Goal: Manage account settings

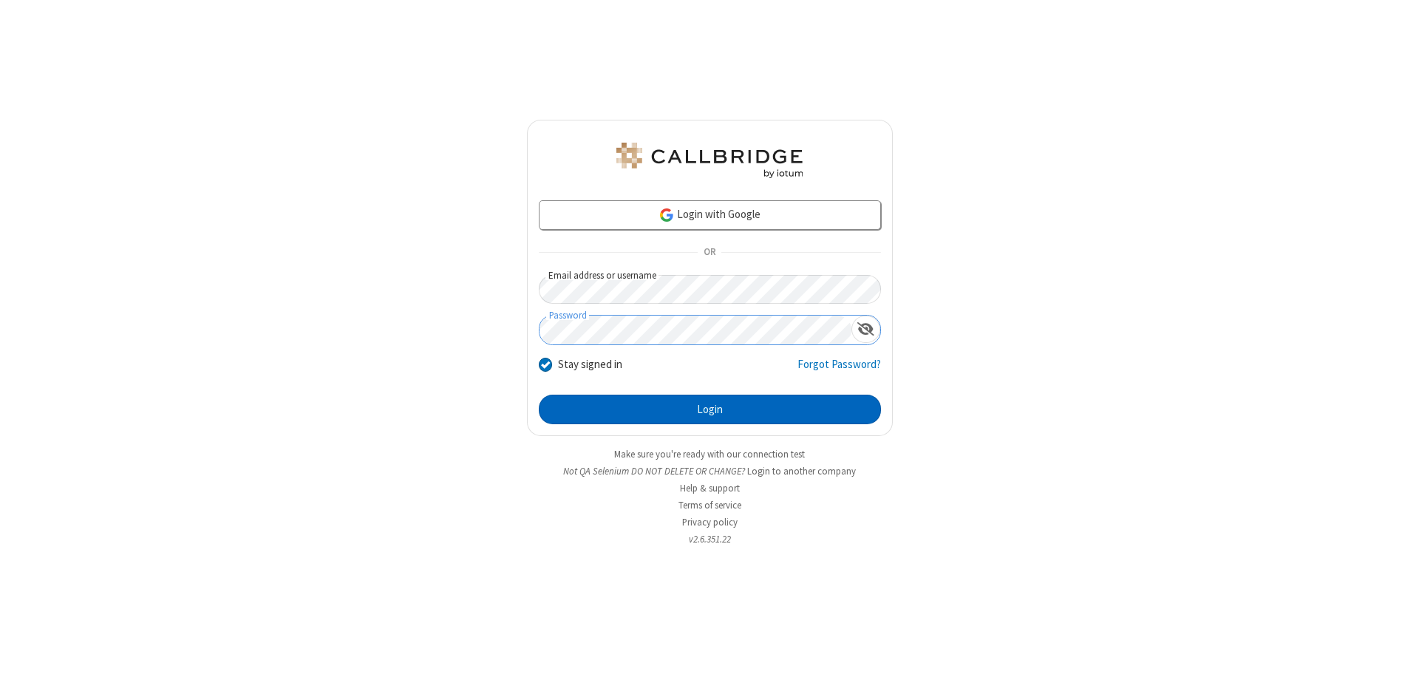
click at [710, 410] on button "Login" at bounding box center [710, 410] width 342 height 30
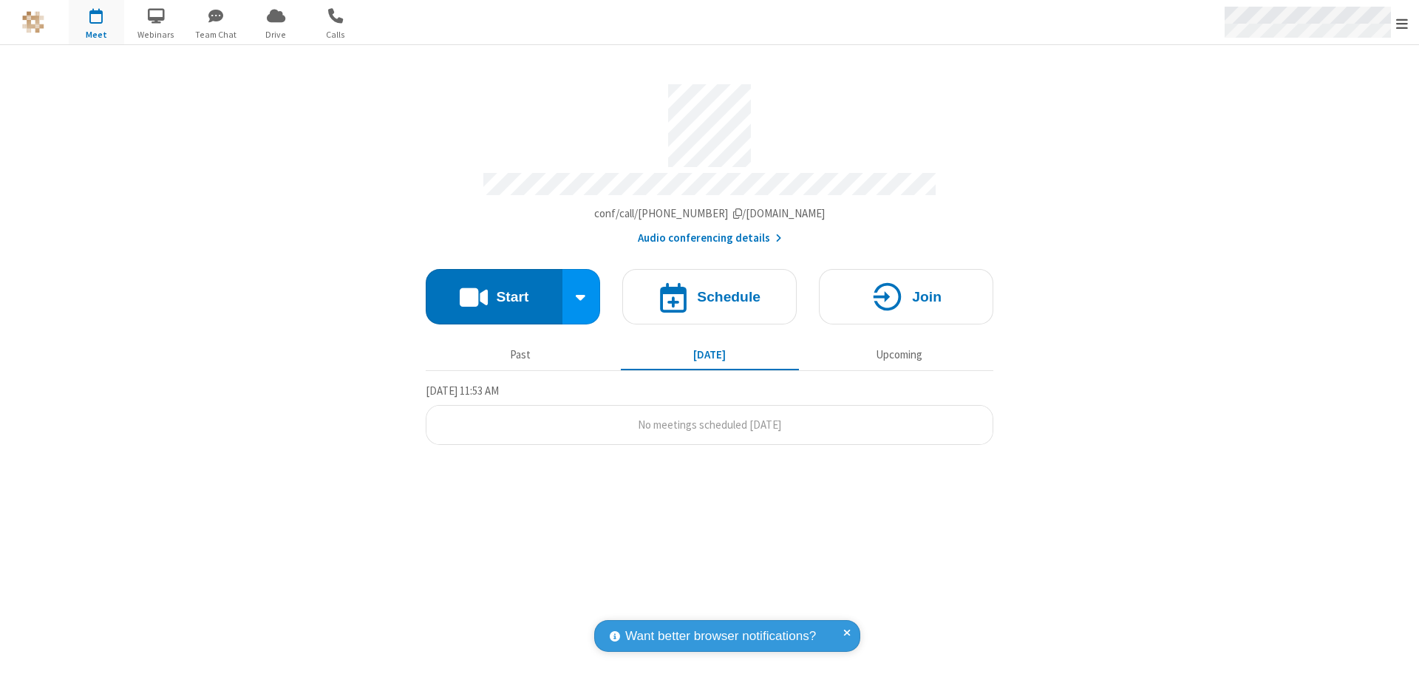
click at [1402, 23] on span "Open menu" at bounding box center [1403, 23] width 12 height 15
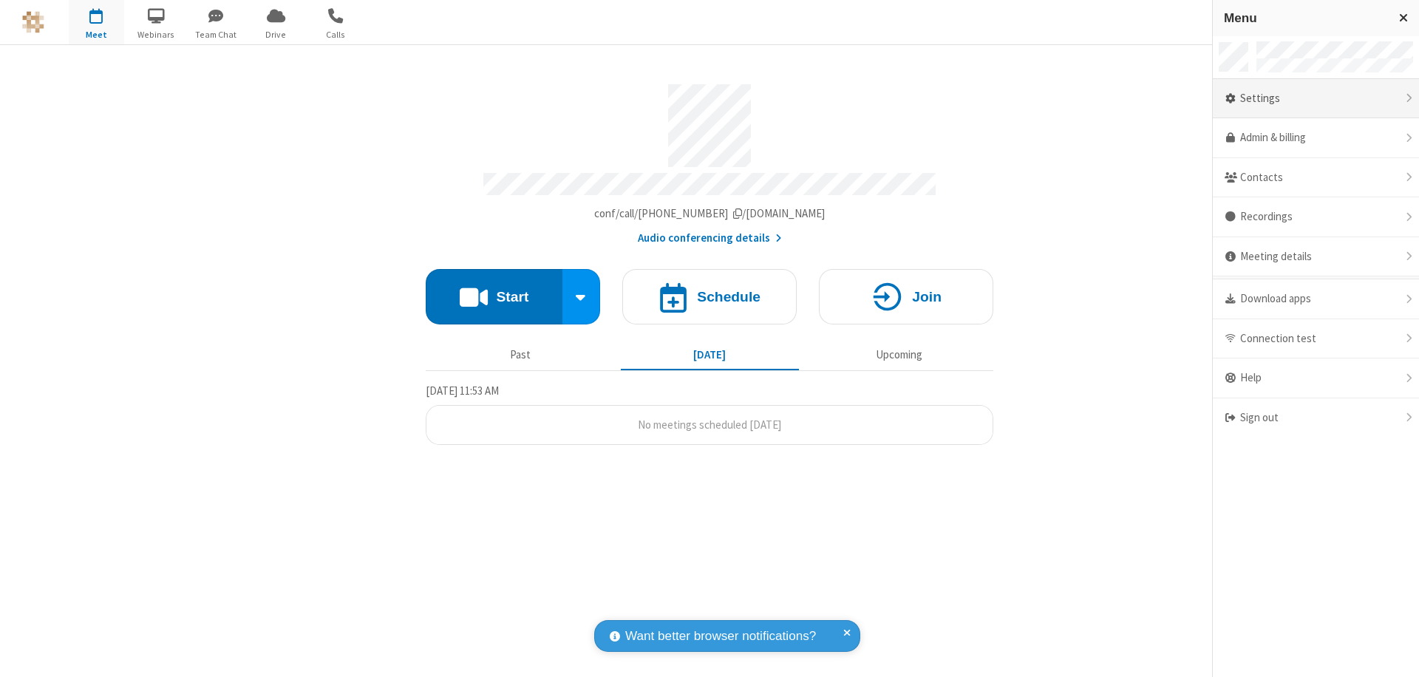
click at [1316, 98] on div "Settings" at bounding box center [1316, 99] width 206 height 40
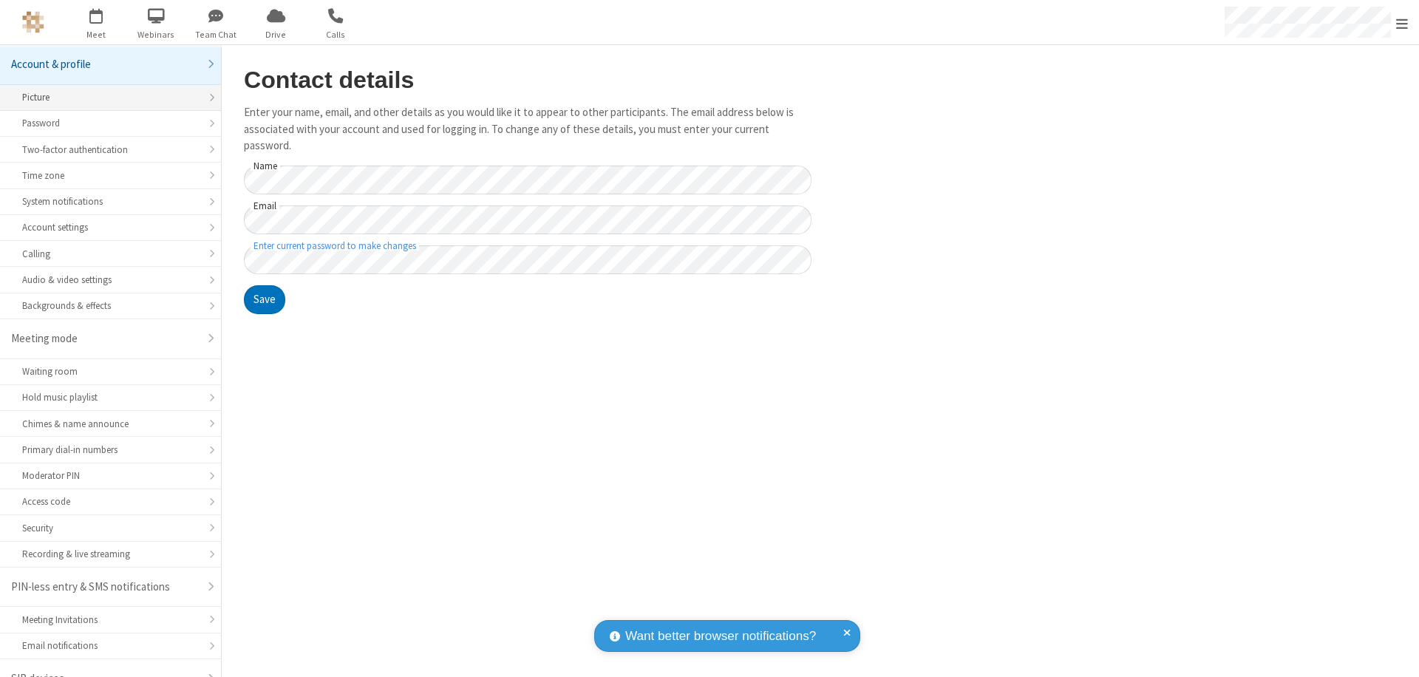
click at [105, 90] on div "Picture" at bounding box center [110, 97] width 177 height 14
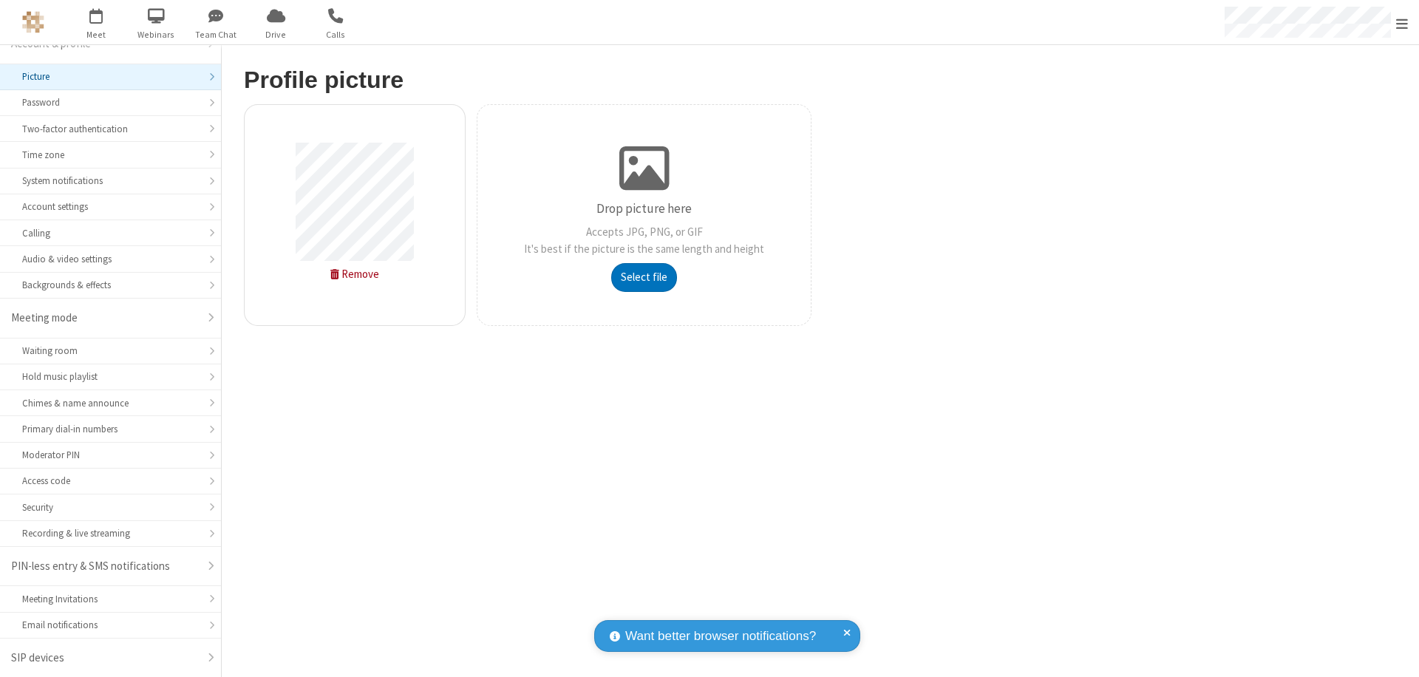
type input "C:\fakepath\avatar_image_test_2.jpg"
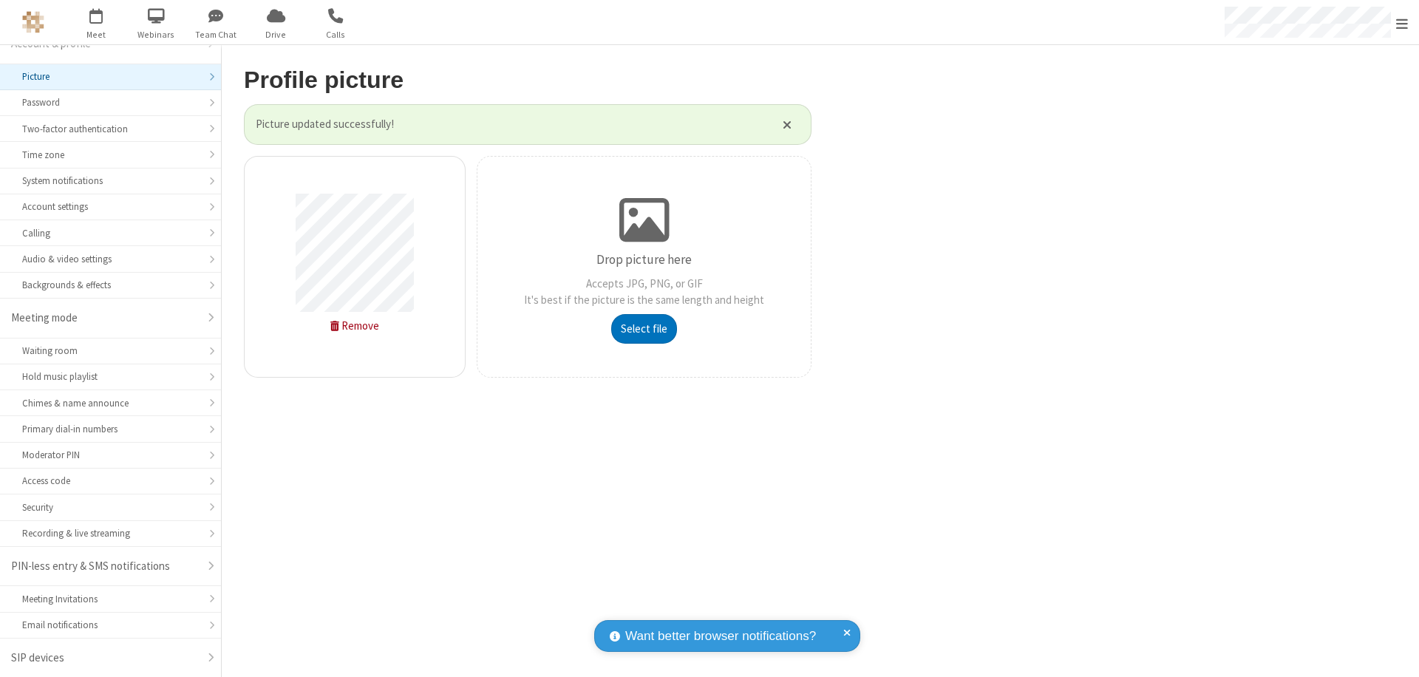
click at [1402, 23] on span "Open menu" at bounding box center [1403, 23] width 12 height 15
click at [96, 22] on span "button" at bounding box center [96, 15] width 55 height 25
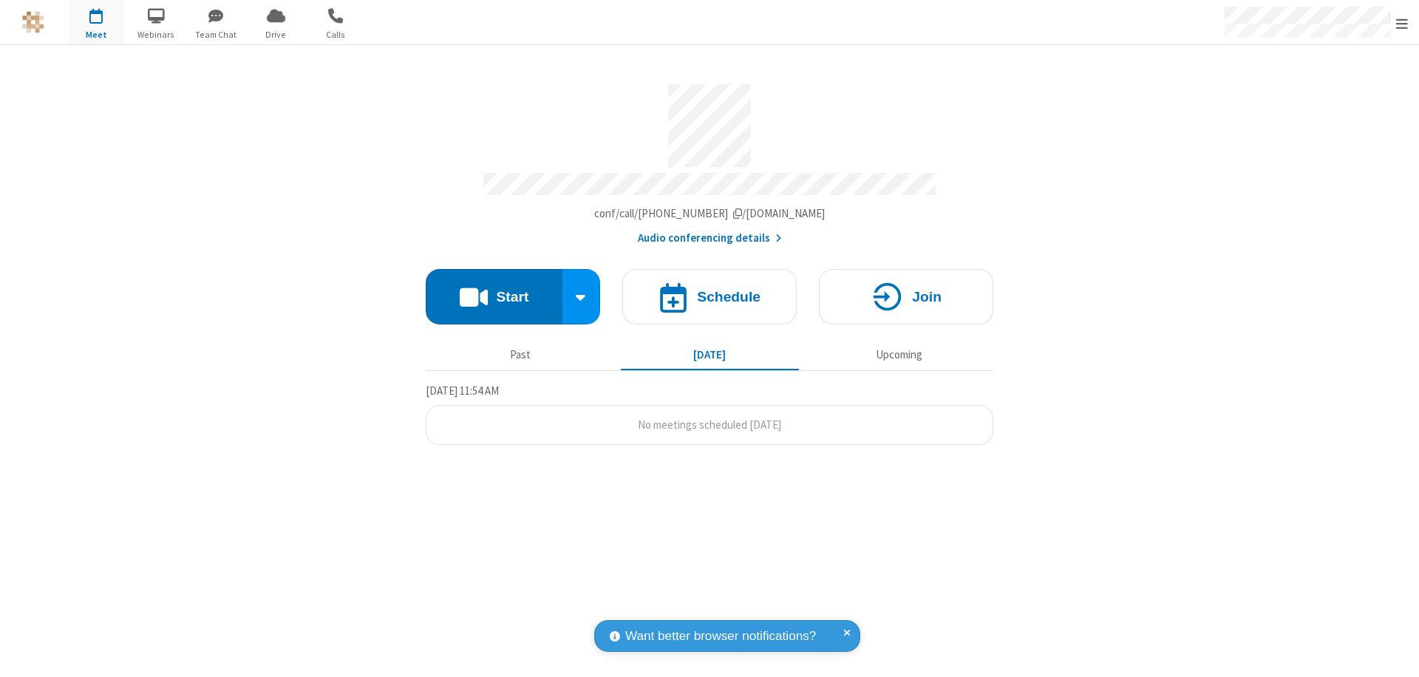
click at [494, 290] on button "Start" at bounding box center [494, 296] width 137 height 55
